Goal: Task Accomplishment & Management: Use online tool/utility

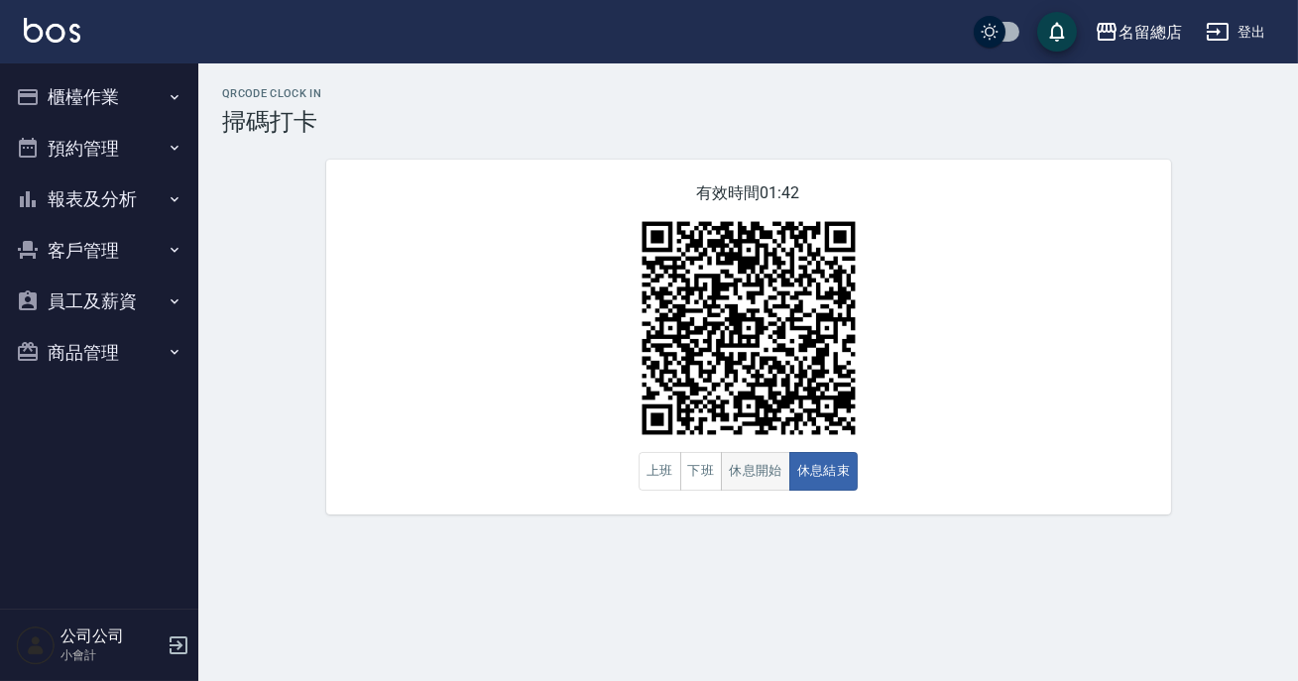
click at [759, 471] on button "休息開始" at bounding box center [755, 471] width 69 height 39
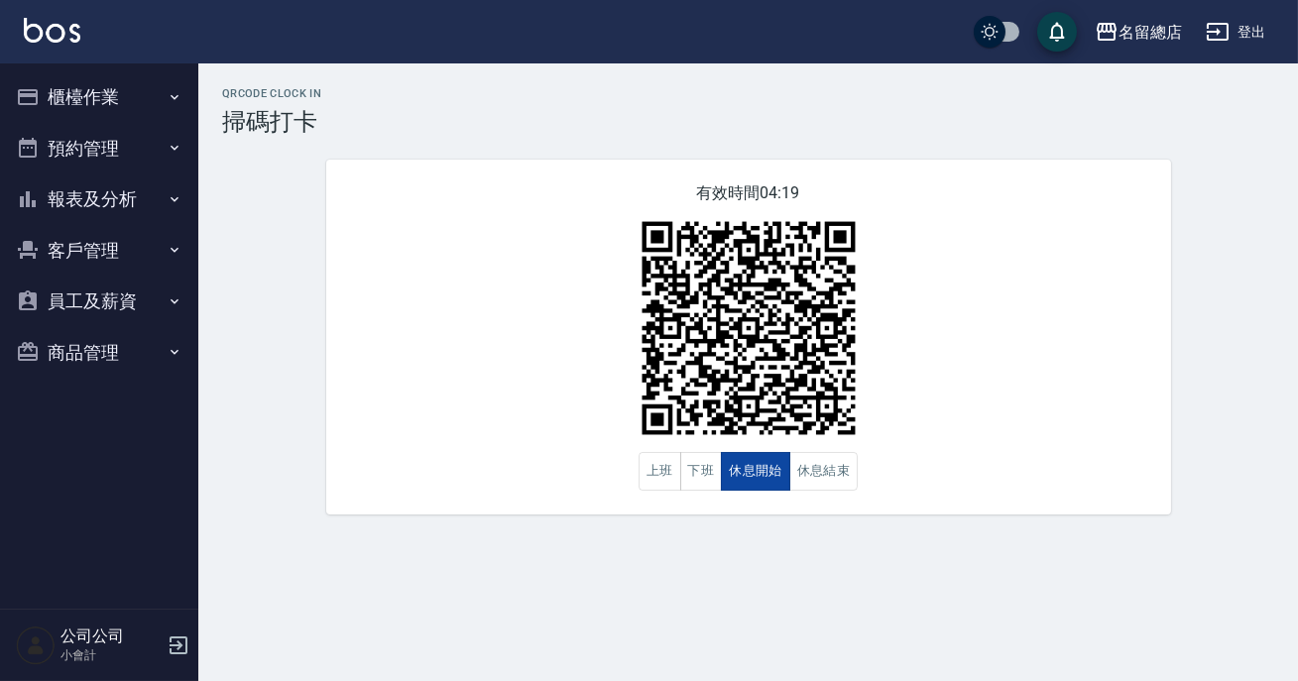
click at [759, 471] on button "休息開始" at bounding box center [755, 471] width 69 height 39
click at [707, 475] on button "下班" at bounding box center [701, 471] width 43 height 39
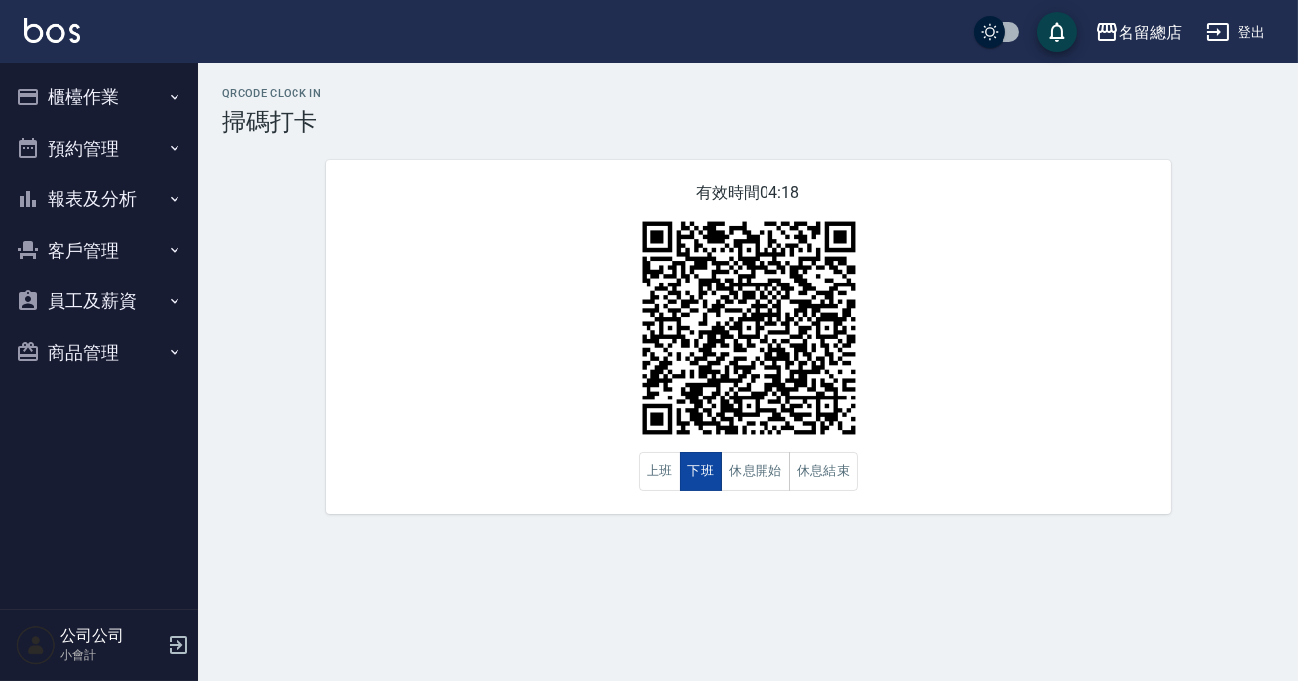
click at [707, 475] on button "下班" at bounding box center [701, 471] width 43 height 39
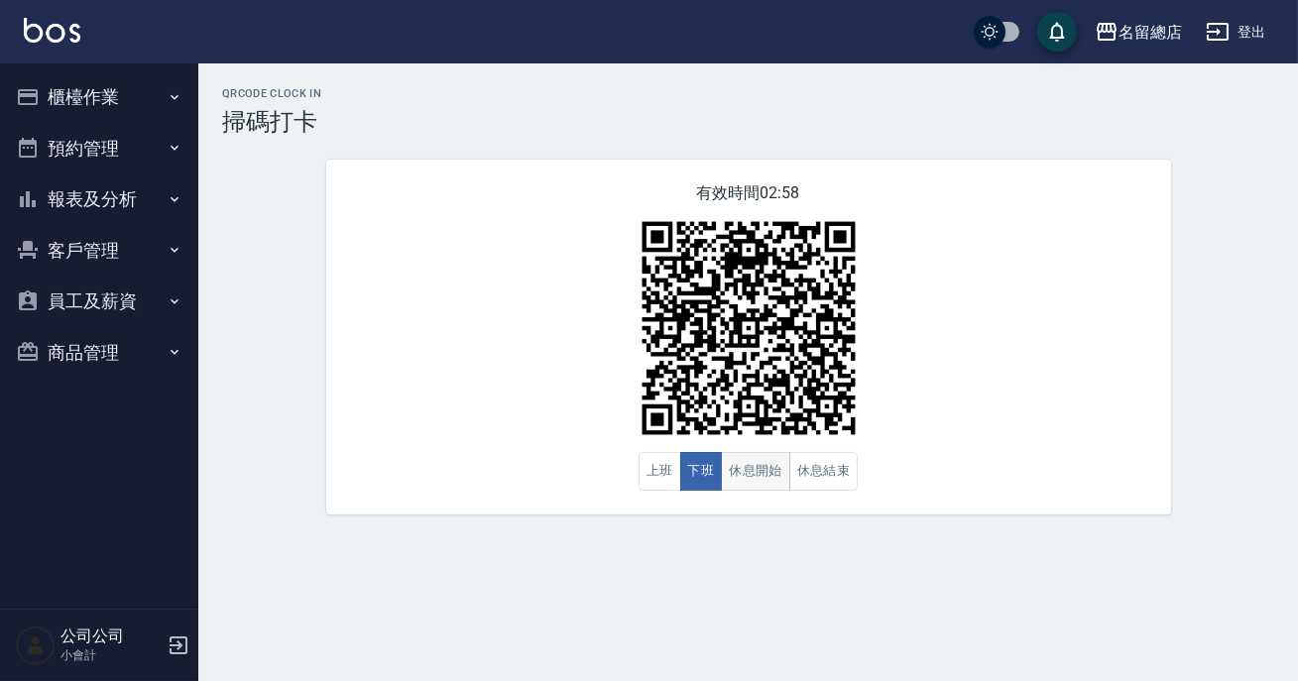
drag, startPoint x: 708, startPoint y: 475, endPoint x: 757, endPoint y: 468, distance: 49.1
click at [710, 475] on button "下班" at bounding box center [701, 471] width 43 height 39
click at [813, 476] on button "休息結束" at bounding box center [823, 471] width 69 height 39
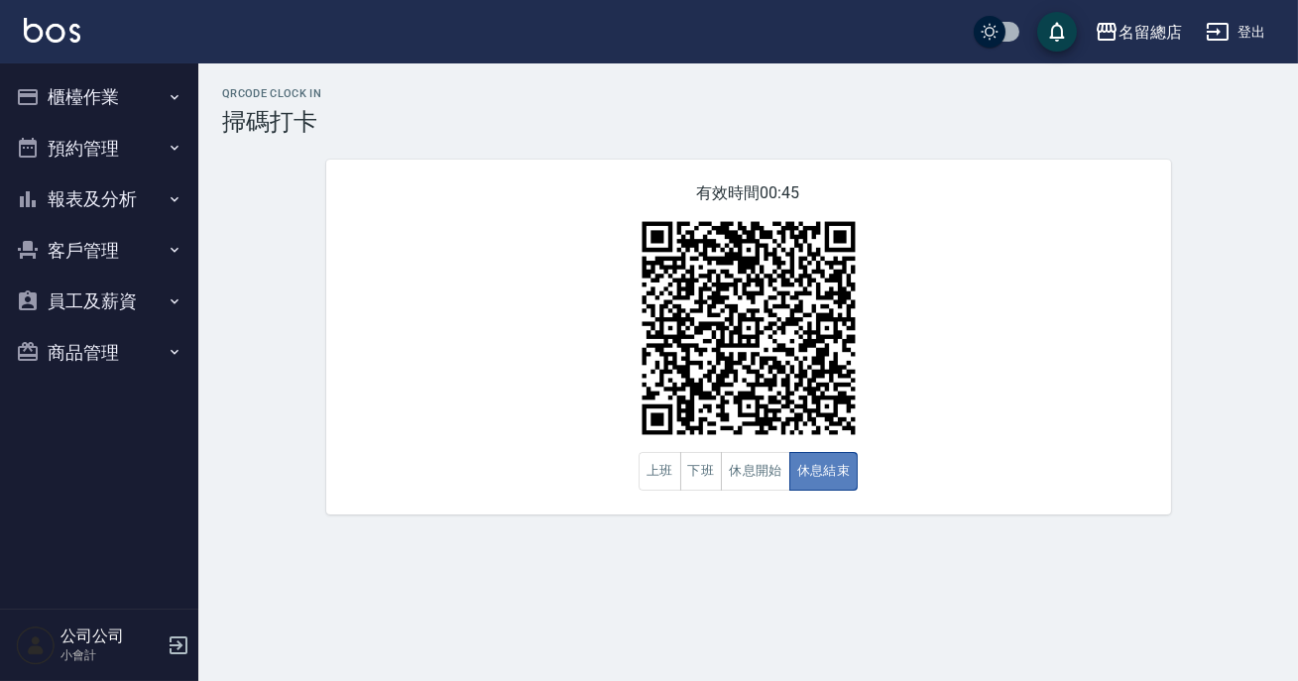
click at [803, 476] on button "休息結束" at bounding box center [823, 471] width 69 height 39
click at [743, 487] on button "休息開始" at bounding box center [755, 471] width 69 height 39
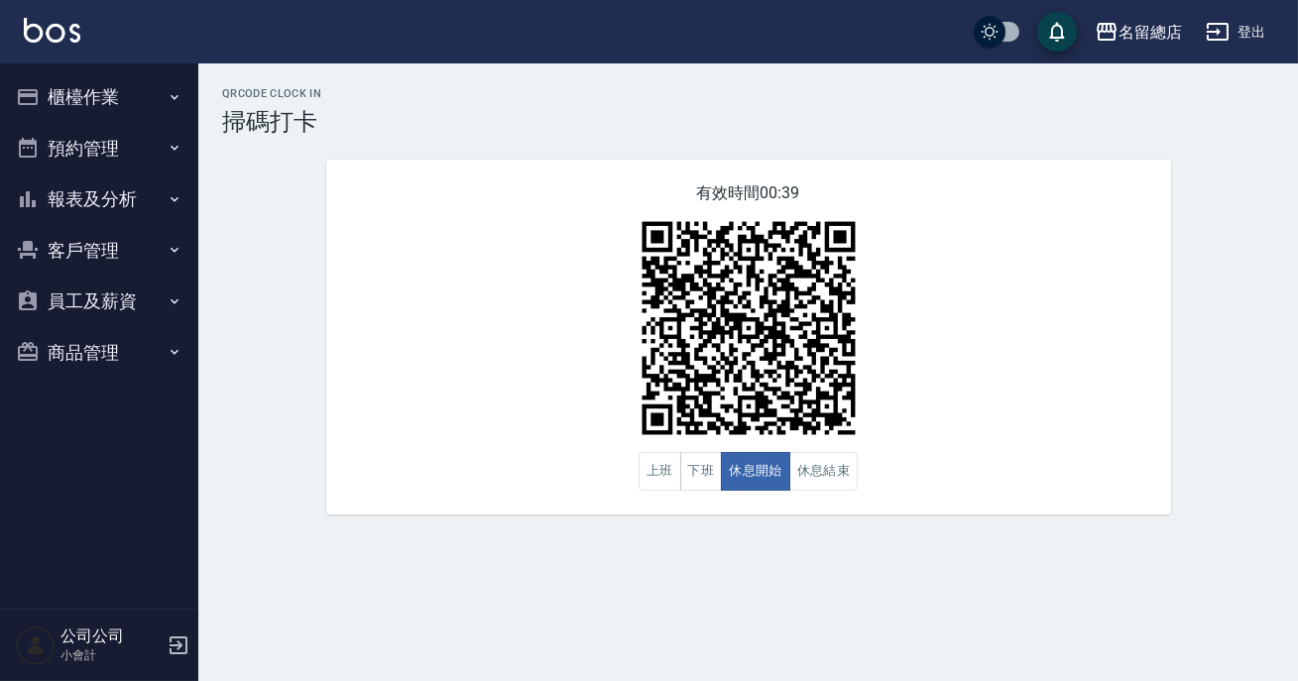
click at [843, 492] on div "有效時間 00:39 上班 下班 休息開始 休息結束" at bounding box center [748, 337] width 845 height 355
click at [844, 475] on button "休息結束" at bounding box center [823, 471] width 69 height 39
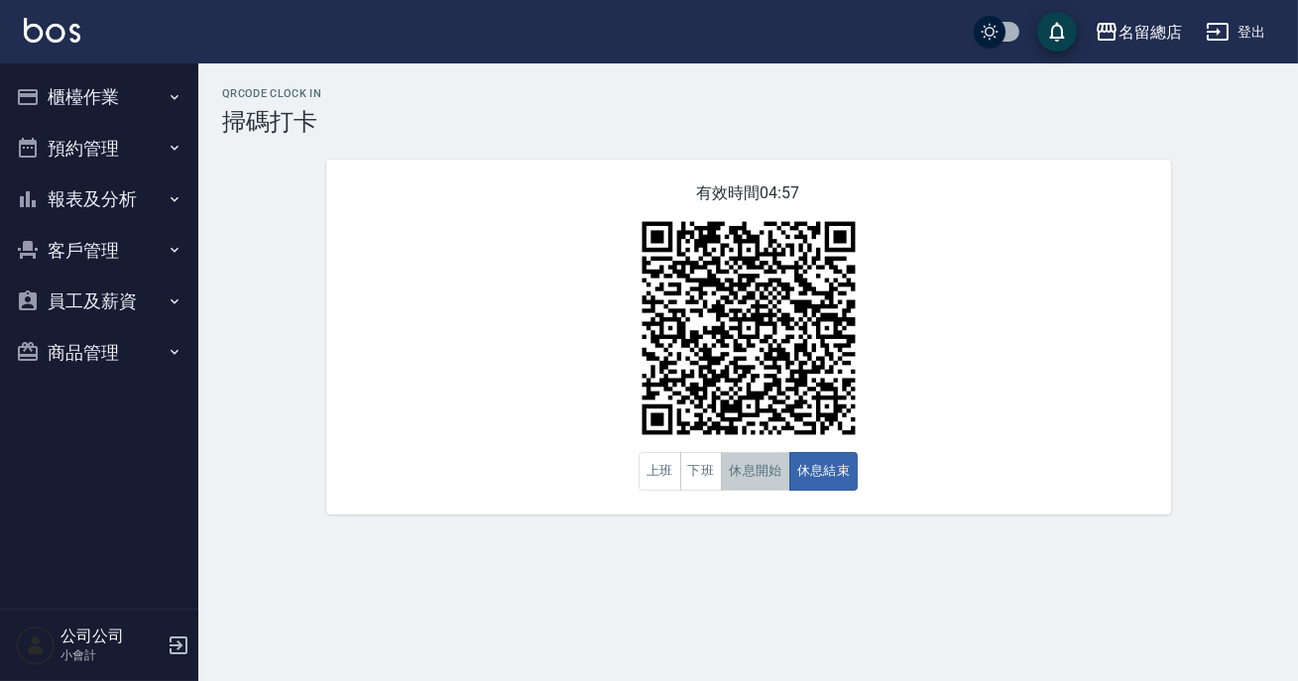
click at [754, 490] on button "休息開始" at bounding box center [755, 471] width 69 height 39
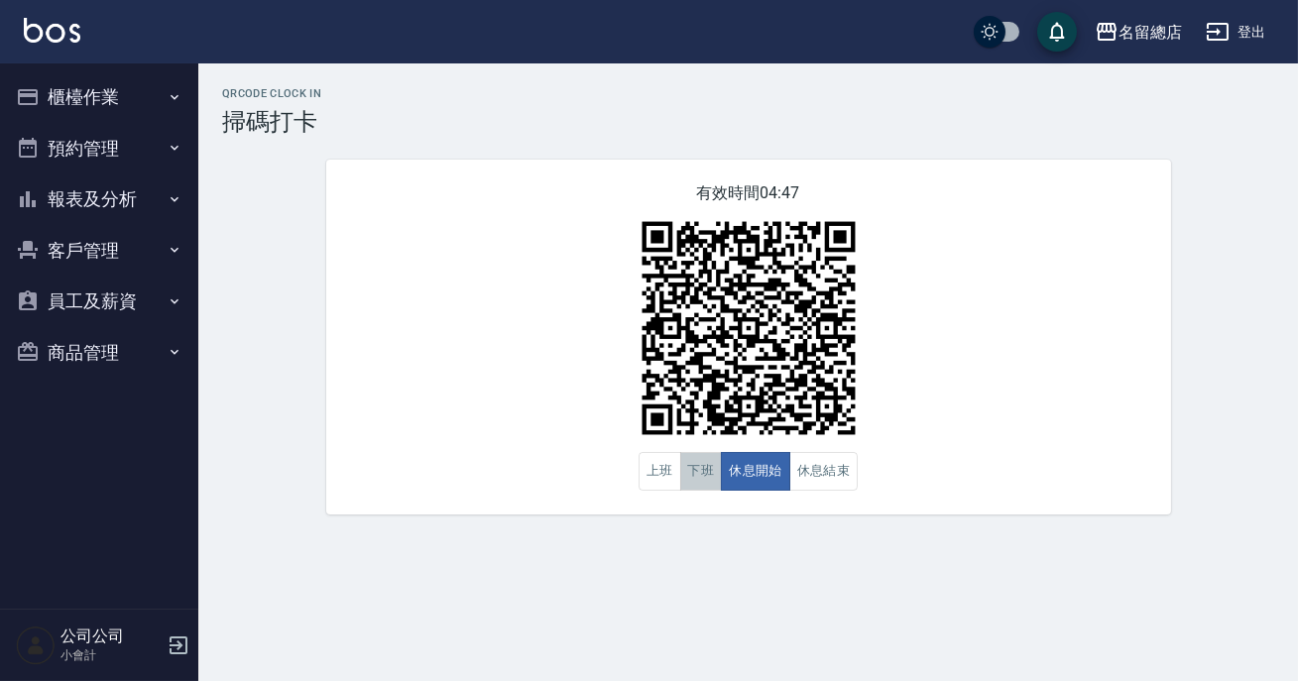
click at [688, 470] on button "下班" at bounding box center [701, 471] width 43 height 39
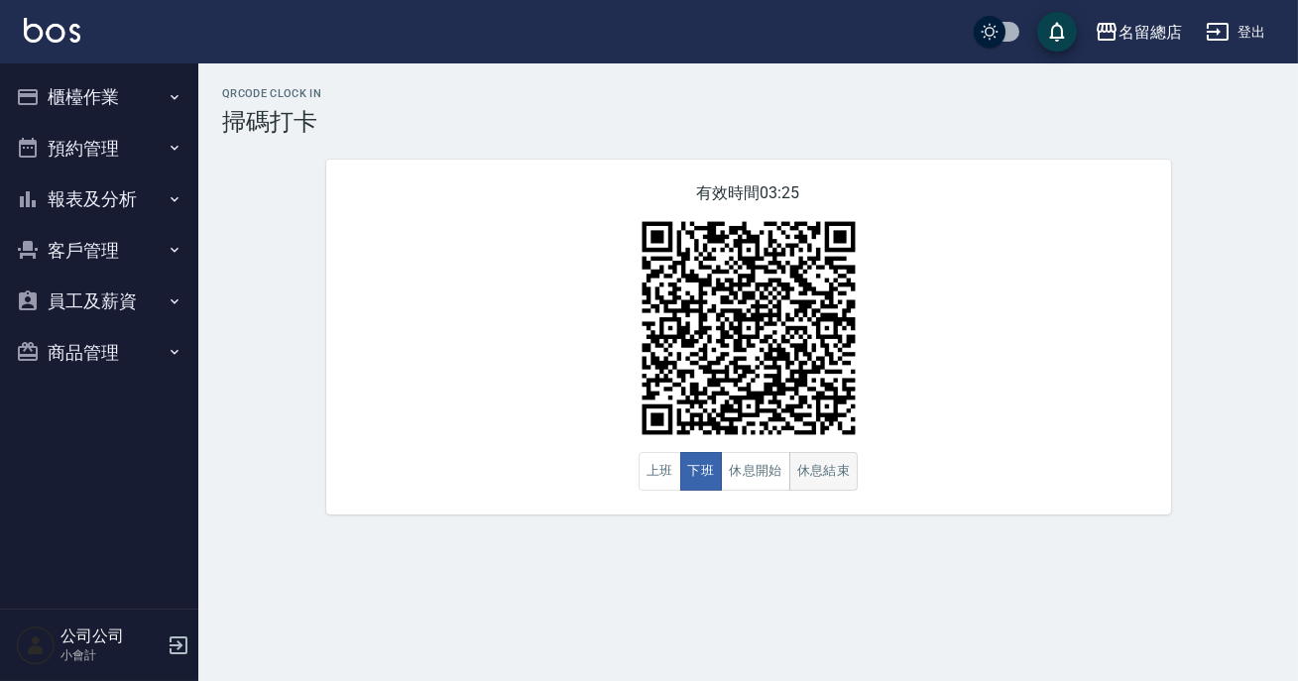
click at [824, 472] on button "休息結束" at bounding box center [823, 471] width 69 height 39
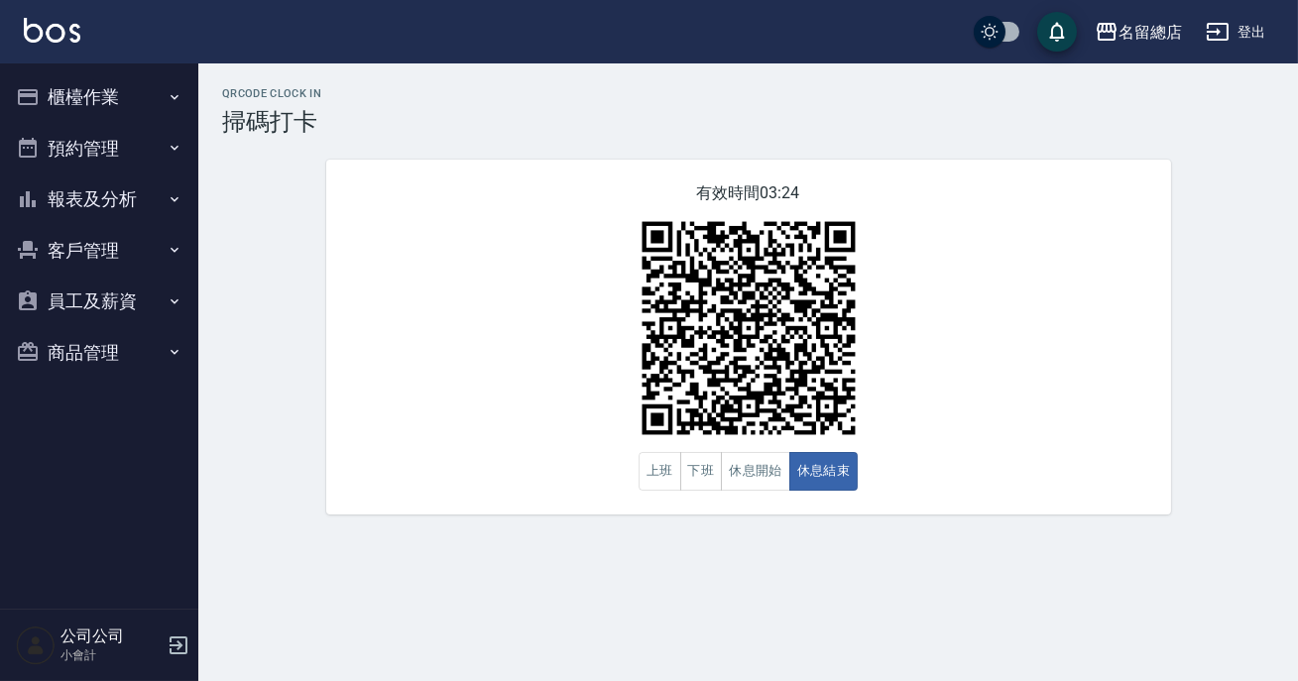
click at [777, 543] on div "QRcode Clock In 掃碼打卡 有效時間 03:24 上班 下班 休息開始 休息結束" at bounding box center [649, 340] width 1298 height 681
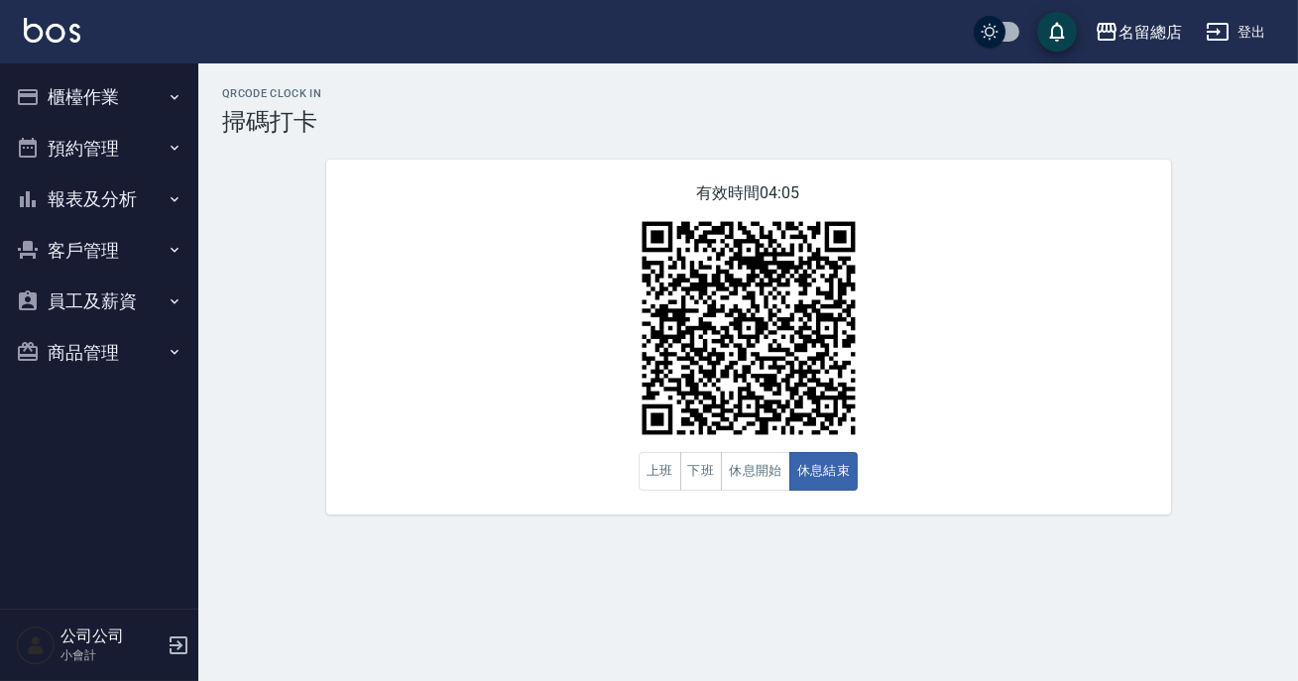
click at [777, 543] on div "QRcode Clock In 掃碼打卡 有效時間 04:05 上班 下班 休息開始 休息結束" at bounding box center [649, 340] width 1298 height 681
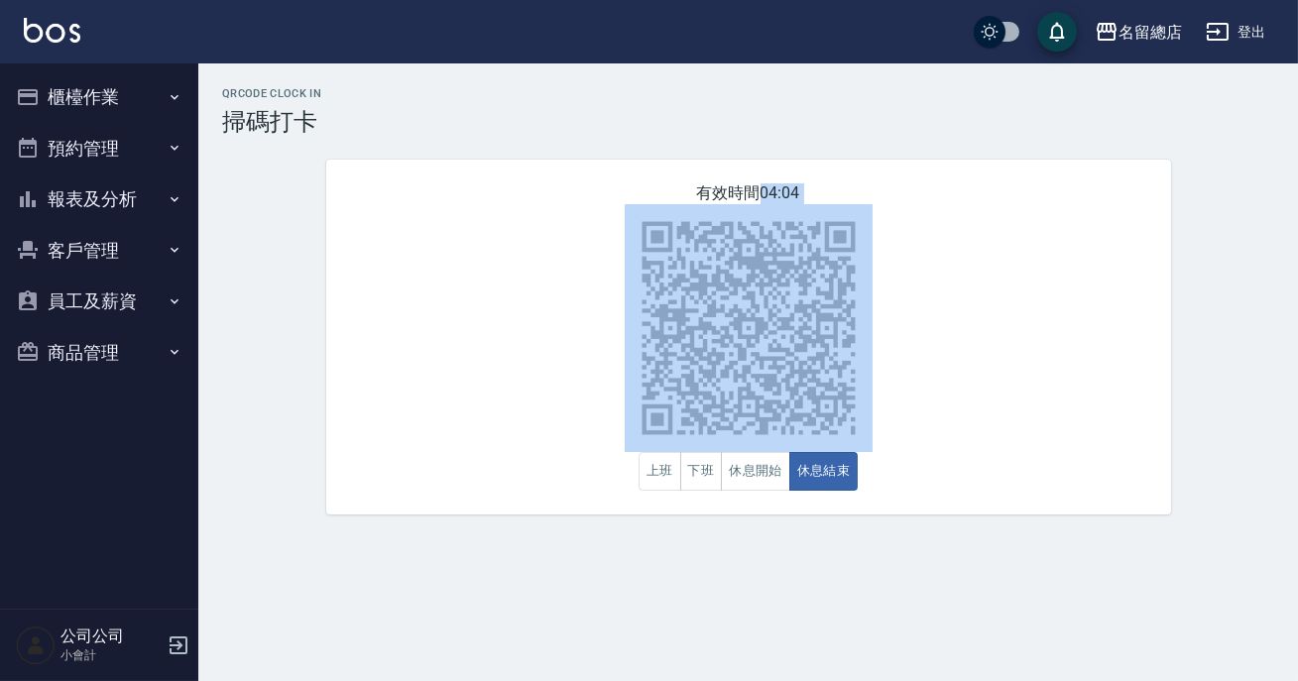
drag, startPoint x: 777, startPoint y: 543, endPoint x: 716, endPoint y: 425, distance: 133.0
click at [776, 538] on div "QRcode Clock In 掃碼打卡 有效時間 04:04 上班 下班 休息開始 休息結束" at bounding box center [649, 340] width 1298 height 681
click at [701, 468] on button "下班" at bounding box center [701, 471] width 43 height 39
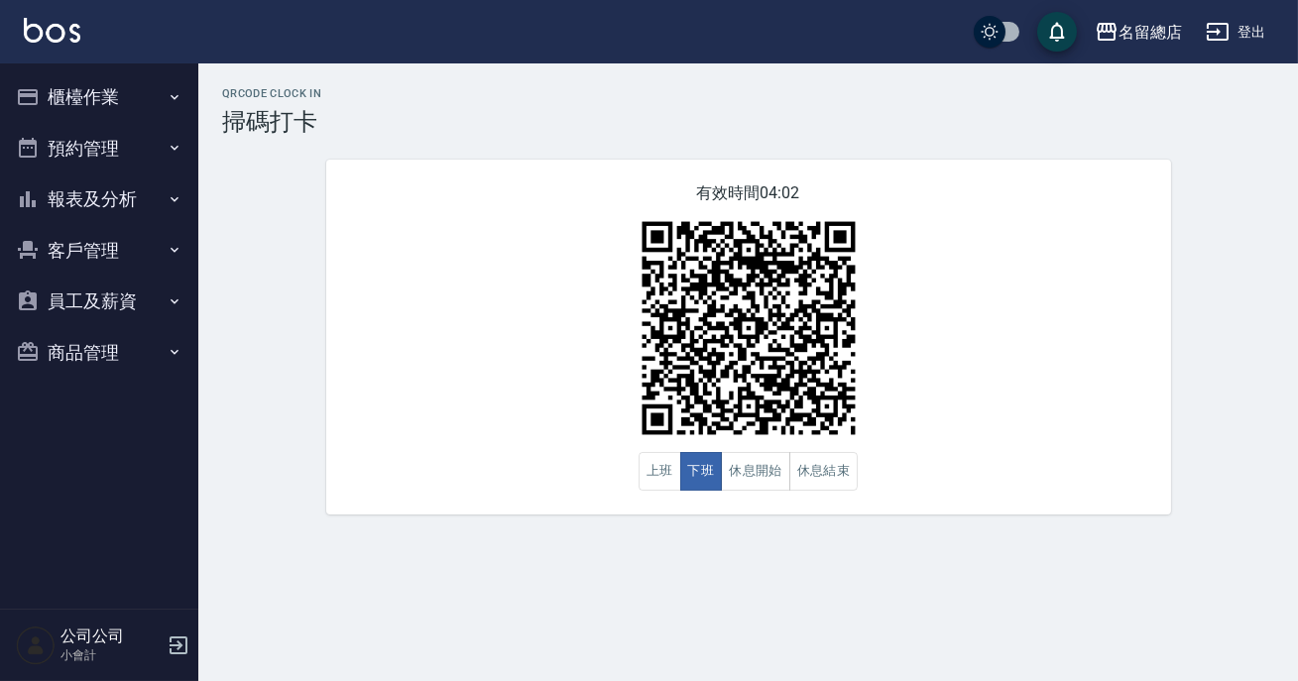
click at [696, 527] on div "QRcode Clock In 掃碼打卡 有效時間 04:02 上班 下班 休息開始 休息結束" at bounding box center [748, 300] width 1100 height 475
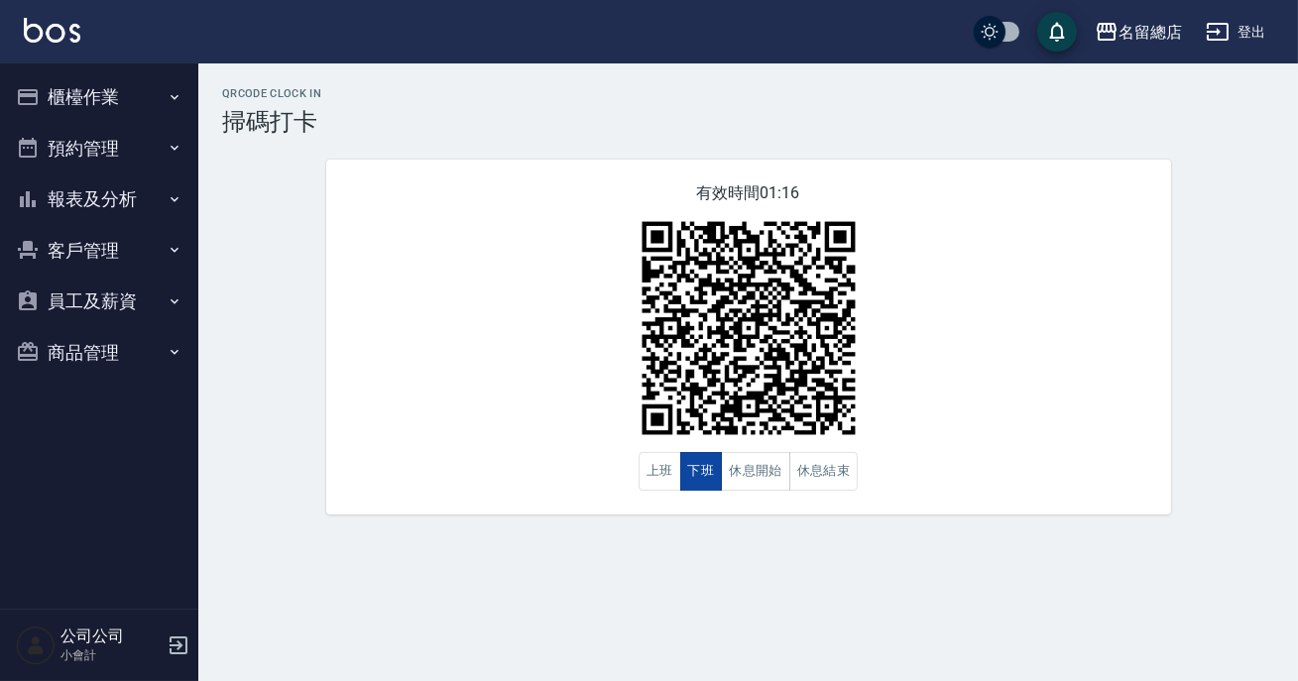
click at [693, 474] on button "下班" at bounding box center [701, 471] width 43 height 39
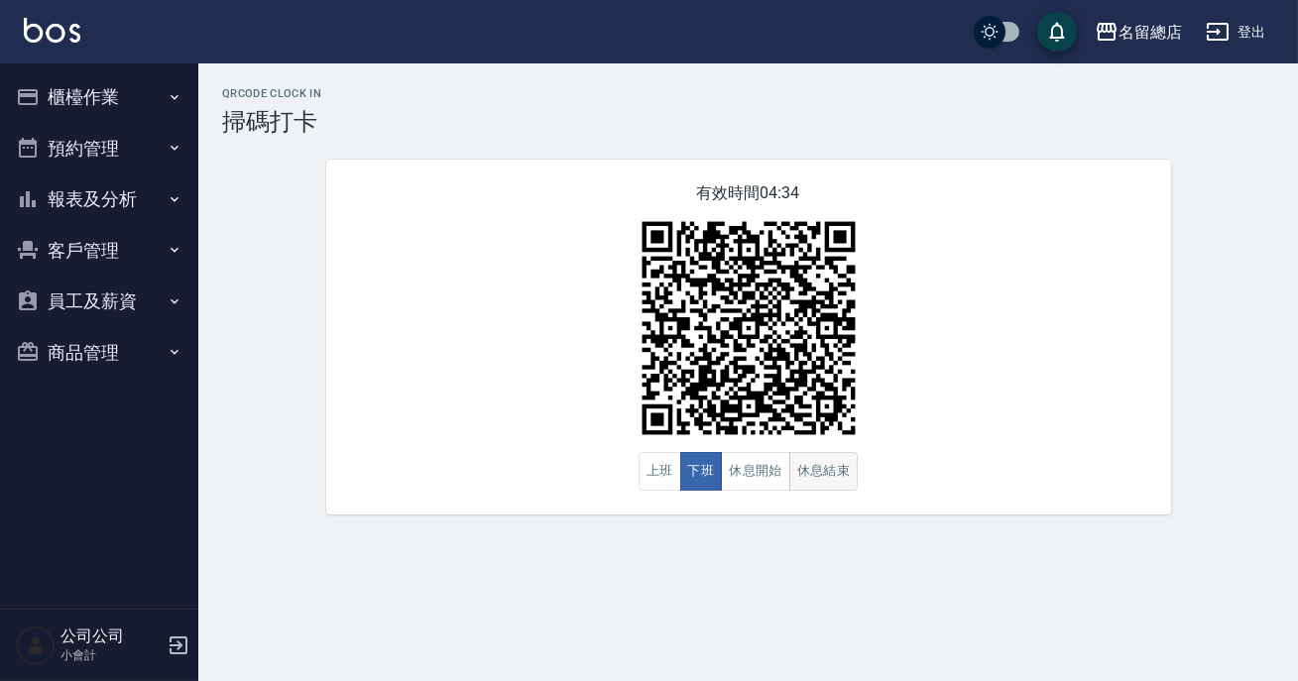
click at [835, 466] on button "休息結束" at bounding box center [823, 471] width 69 height 39
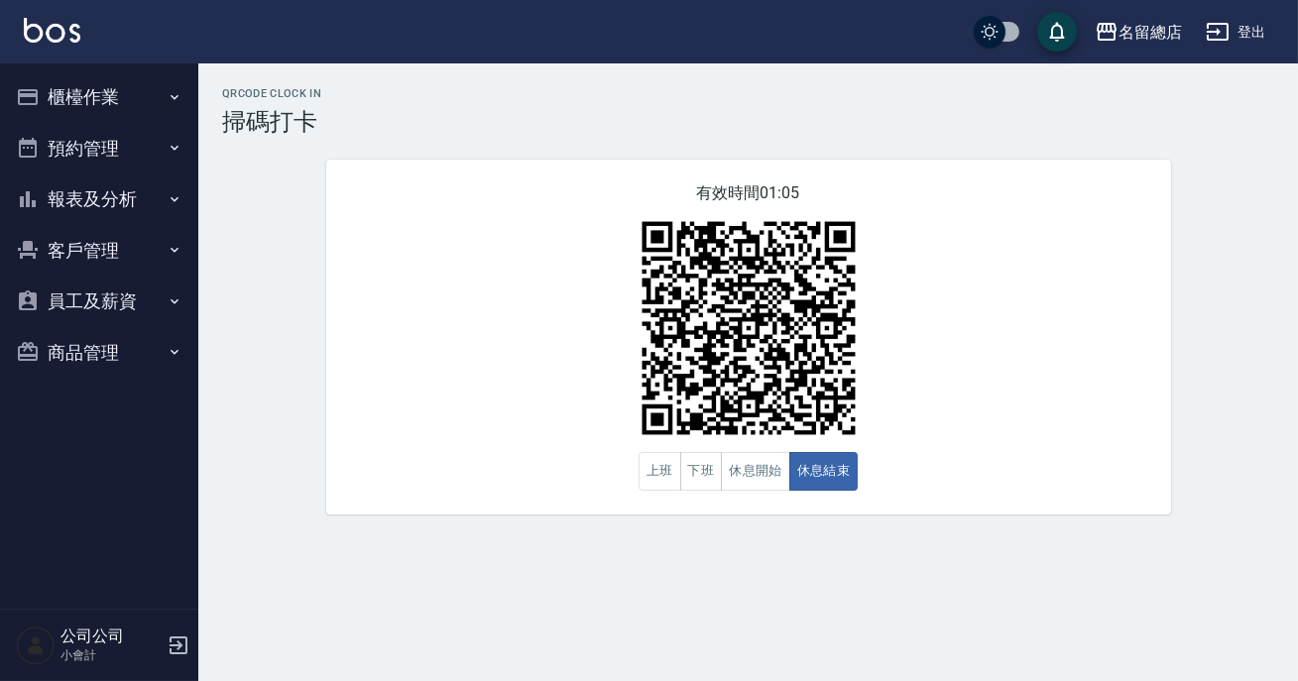
click at [1104, 501] on div "有效時間 01:05 上班 下班 休息開始 休息結束" at bounding box center [748, 337] width 845 height 355
click at [87, 208] on button "報表及分析" at bounding box center [99, 200] width 182 height 52
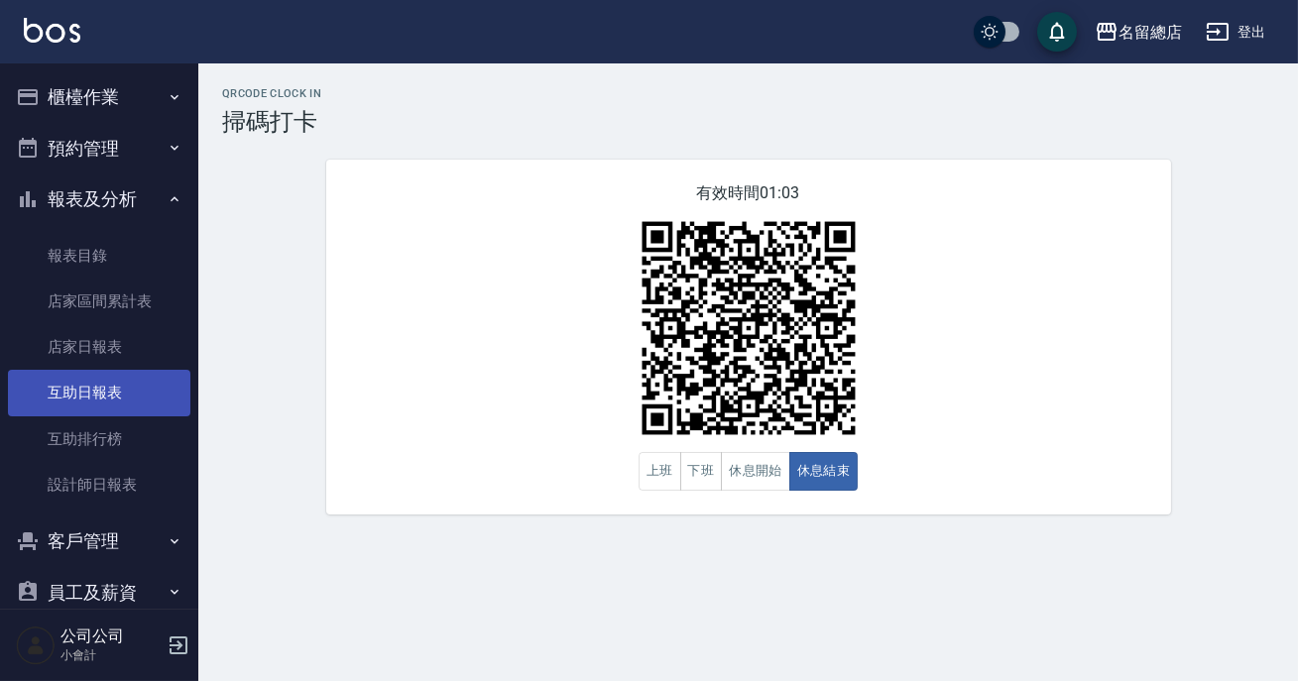
click at [123, 386] on link "互助日報表" at bounding box center [99, 393] width 182 height 46
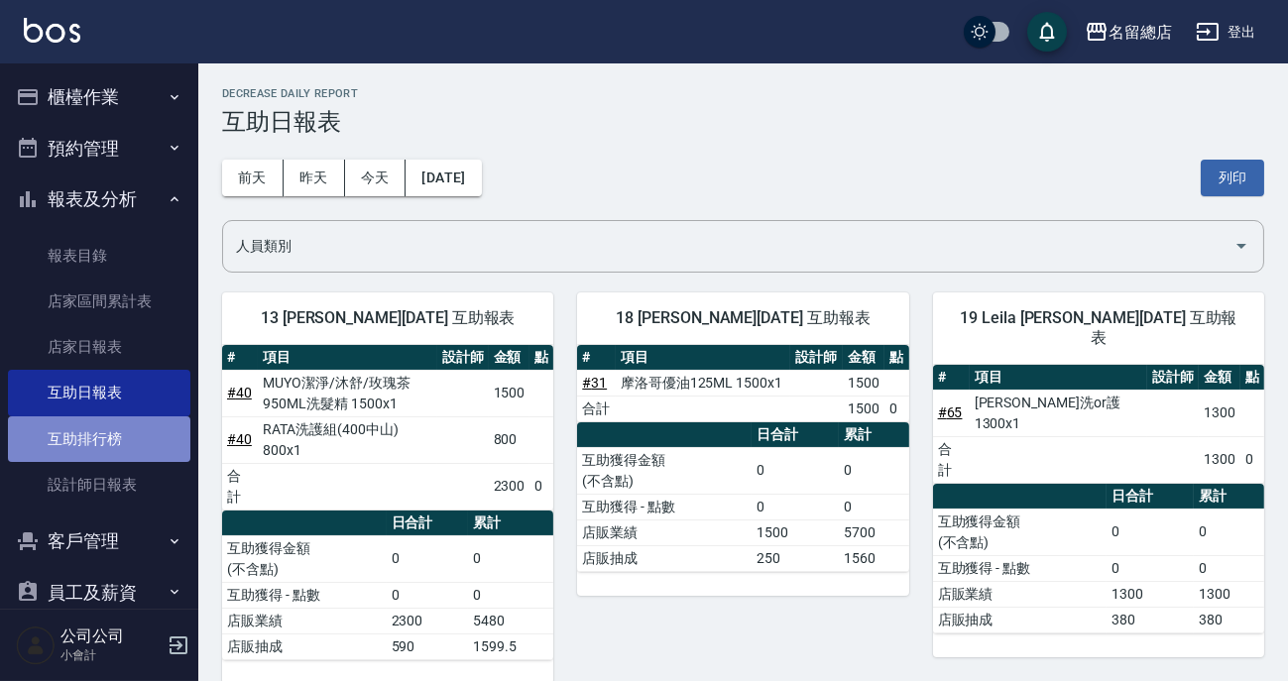
click at [133, 445] on link "互助排行榜" at bounding box center [99, 439] width 182 height 46
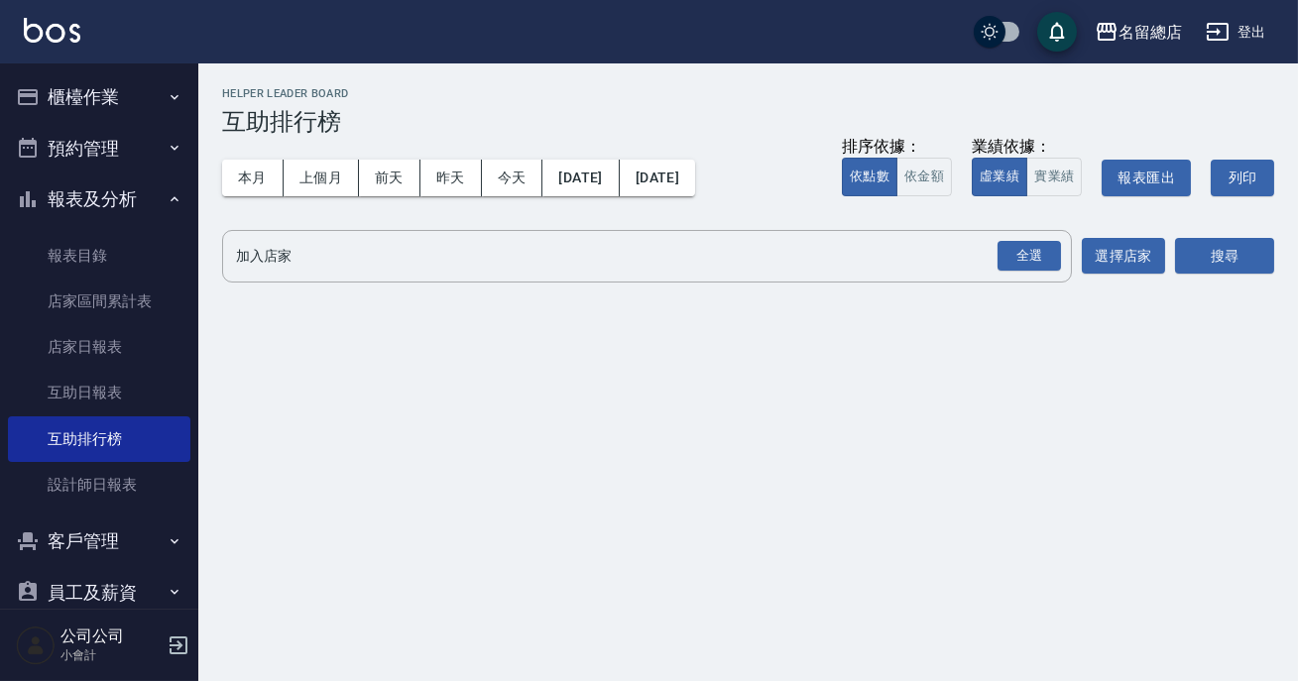
click at [1214, 274] on div "搜尋" at bounding box center [1224, 256] width 99 height 53
click at [1211, 256] on button "搜尋" at bounding box center [1224, 256] width 99 height 37
click at [1050, 259] on div "全選" at bounding box center [1028, 256] width 63 height 31
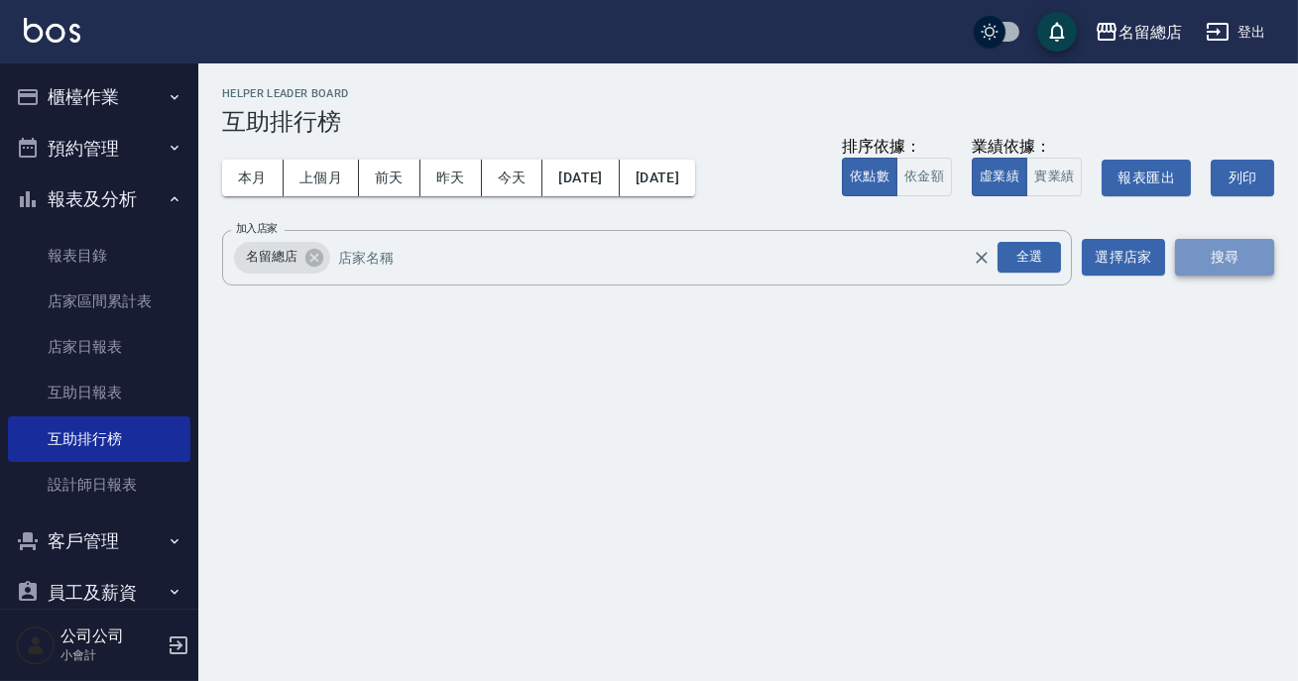
click at [1208, 250] on button "搜尋" at bounding box center [1224, 257] width 99 height 37
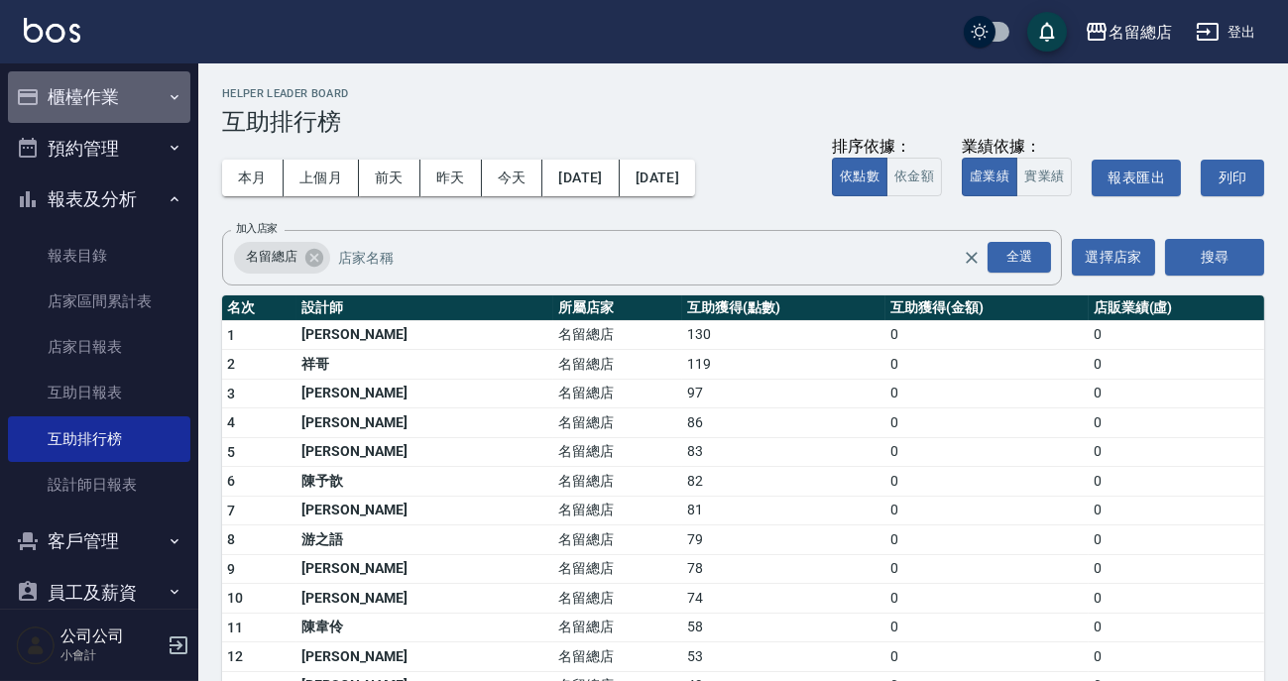
click at [139, 89] on button "櫃檯作業" at bounding box center [99, 97] width 182 height 52
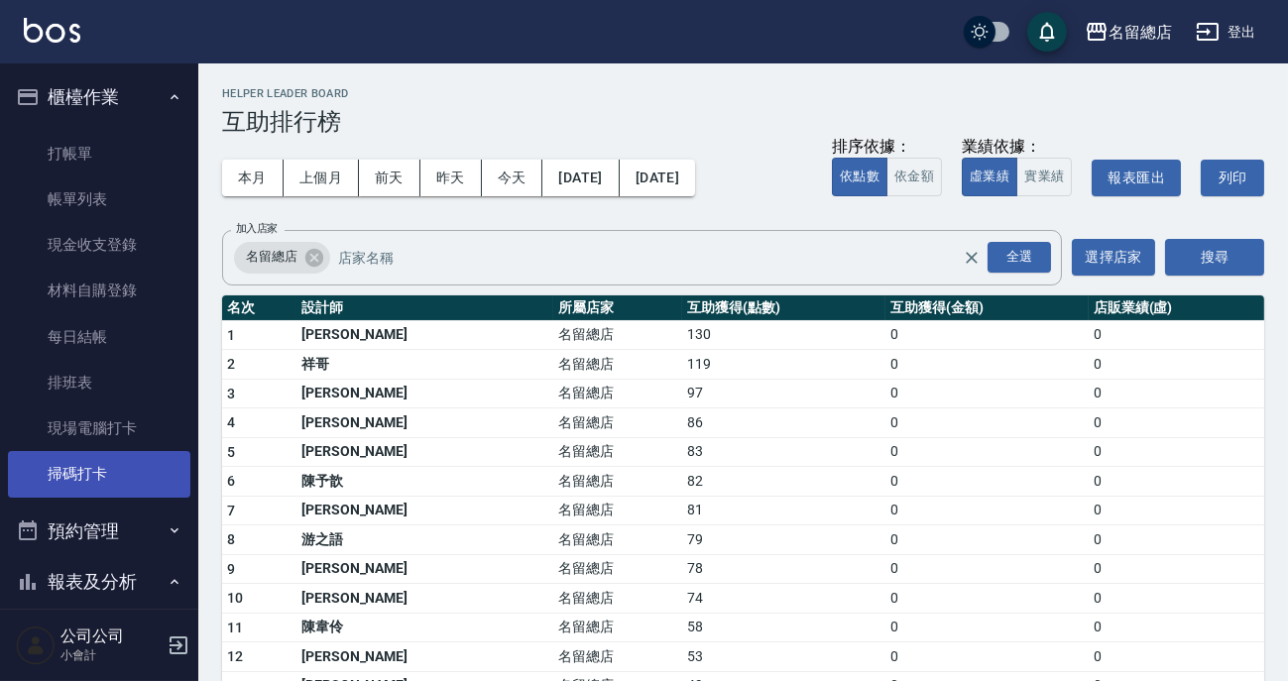
click at [136, 476] on link "掃碼打卡" at bounding box center [99, 474] width 182 height 46
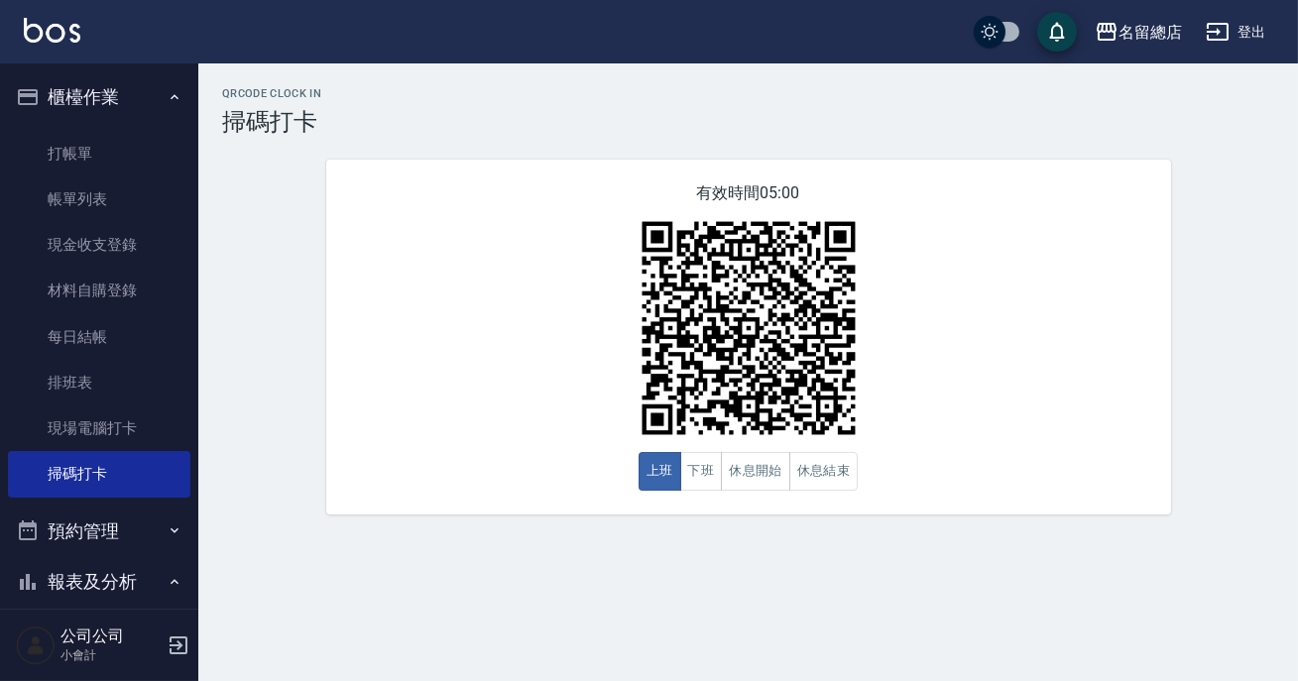
click at [130, 577] on button "報表及分析" at bounding box center [99, 582] width 182 height 52
click at [744, 468] on button "休息開始" at bounding box center [755, 471] width 69 height 39
